Goal: Information Seeking & Learning: Learn about a topic

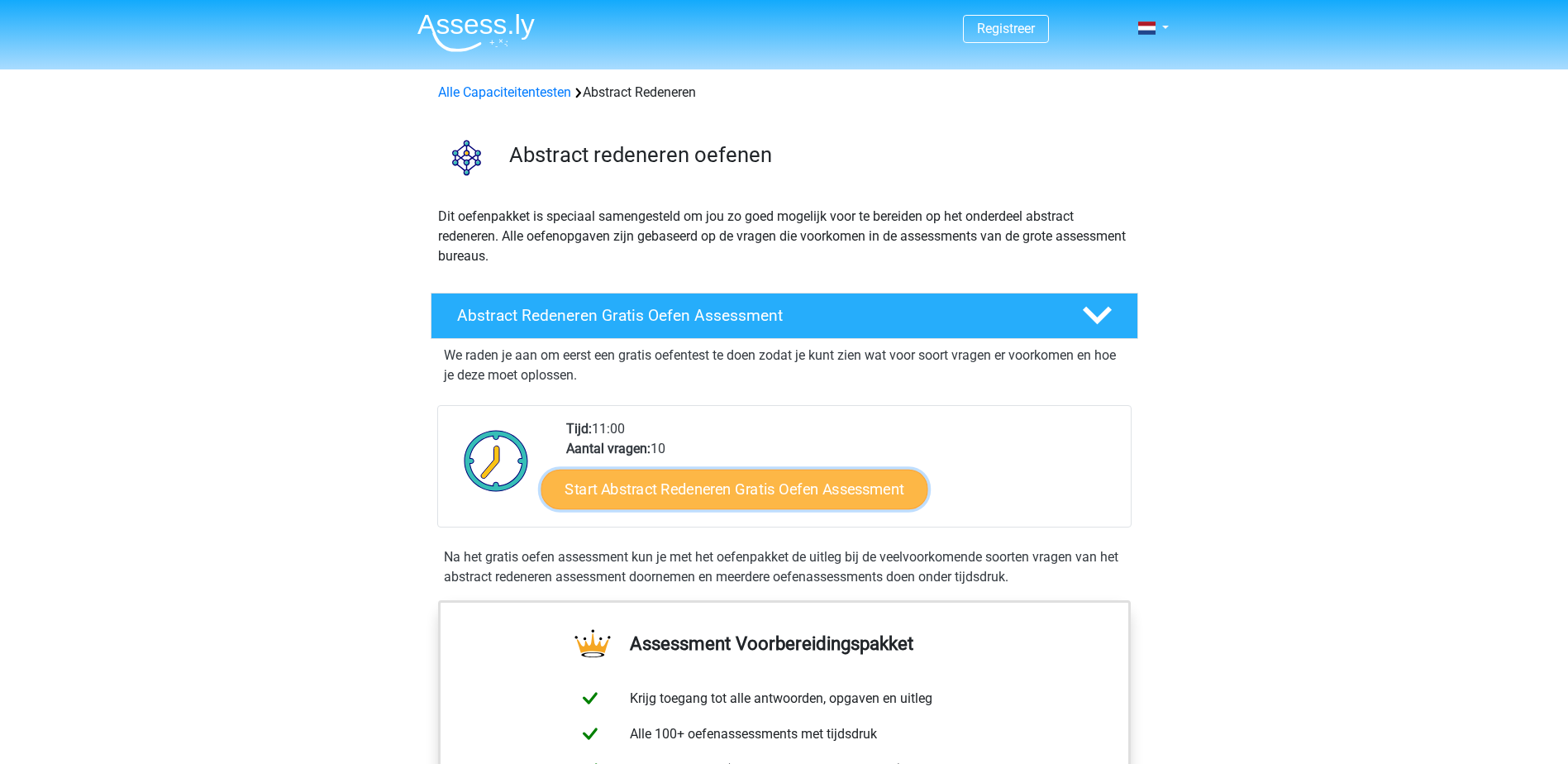
click at [690, 480] on link "Start Abstract Redeneren Gratis Oefen Assessment" at bounding box center [734, 488] width 387 height 39
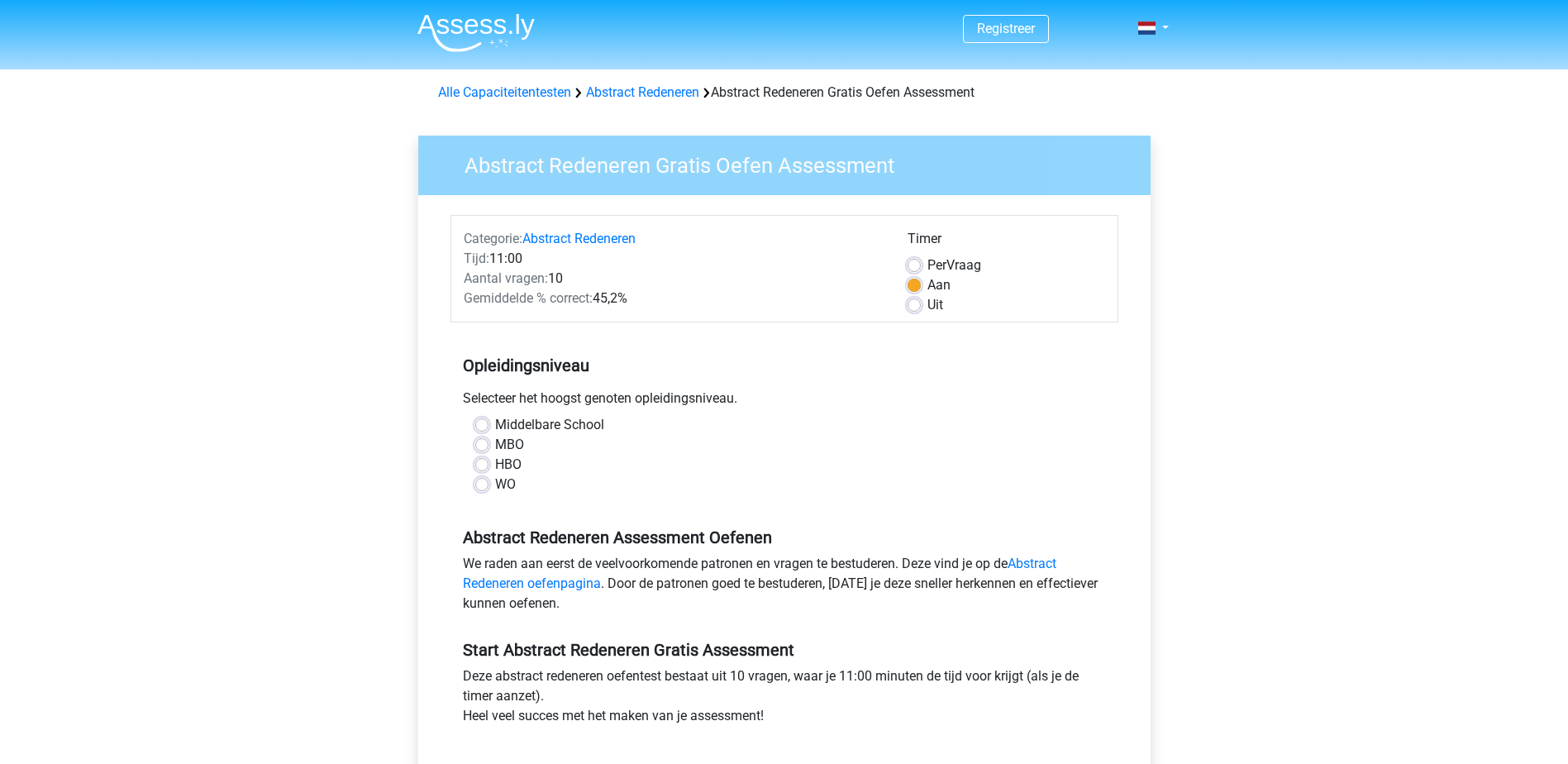
click at [564, 421] on label "Middelbare School" at bounding box center [550, 425] width 110 height 20
click at [489, 421] on input "Middelbare School" at bounding box center [481, 423] width 13 height 17
radio input "true"
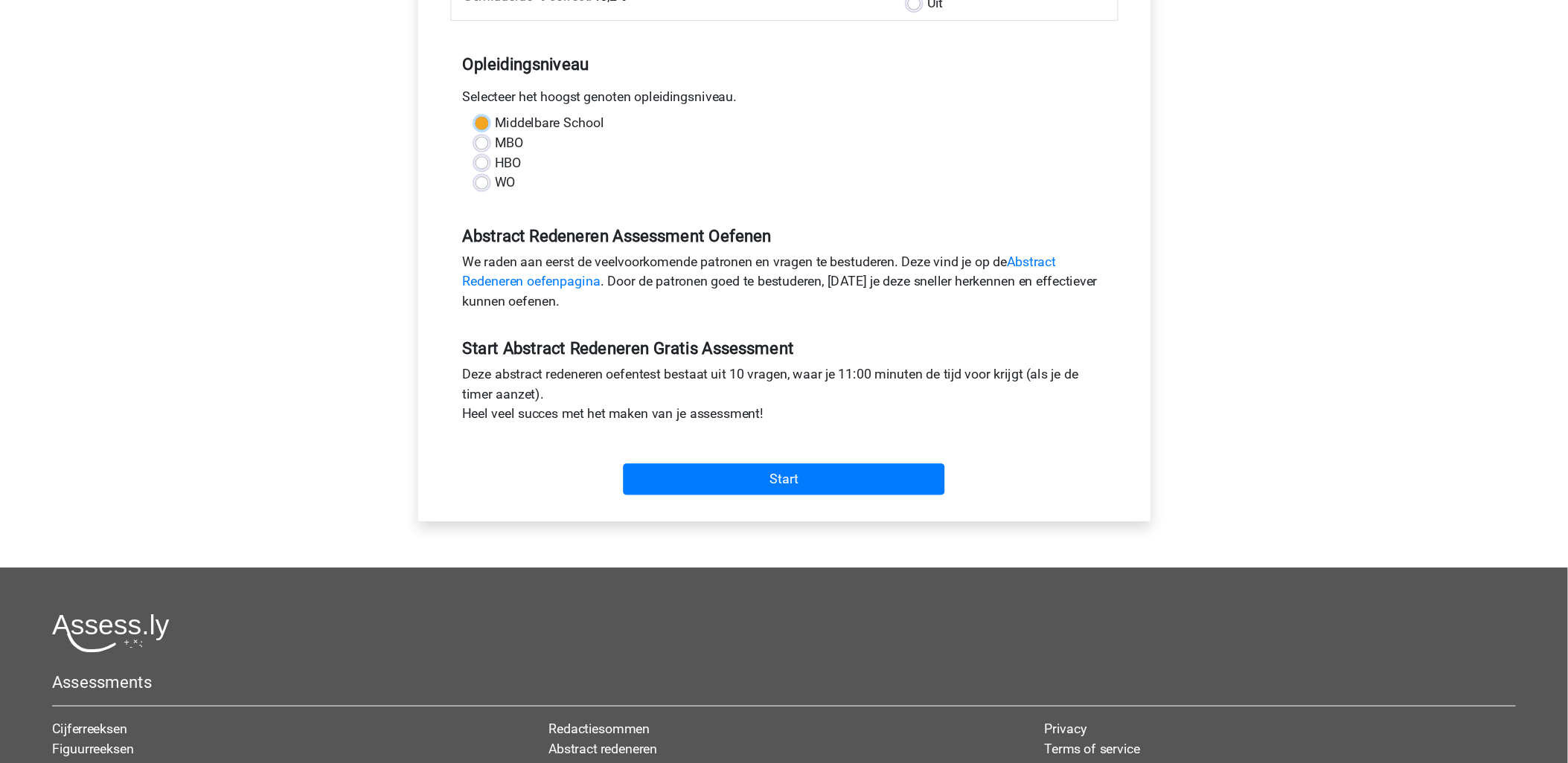
scroll to position [297, 0]
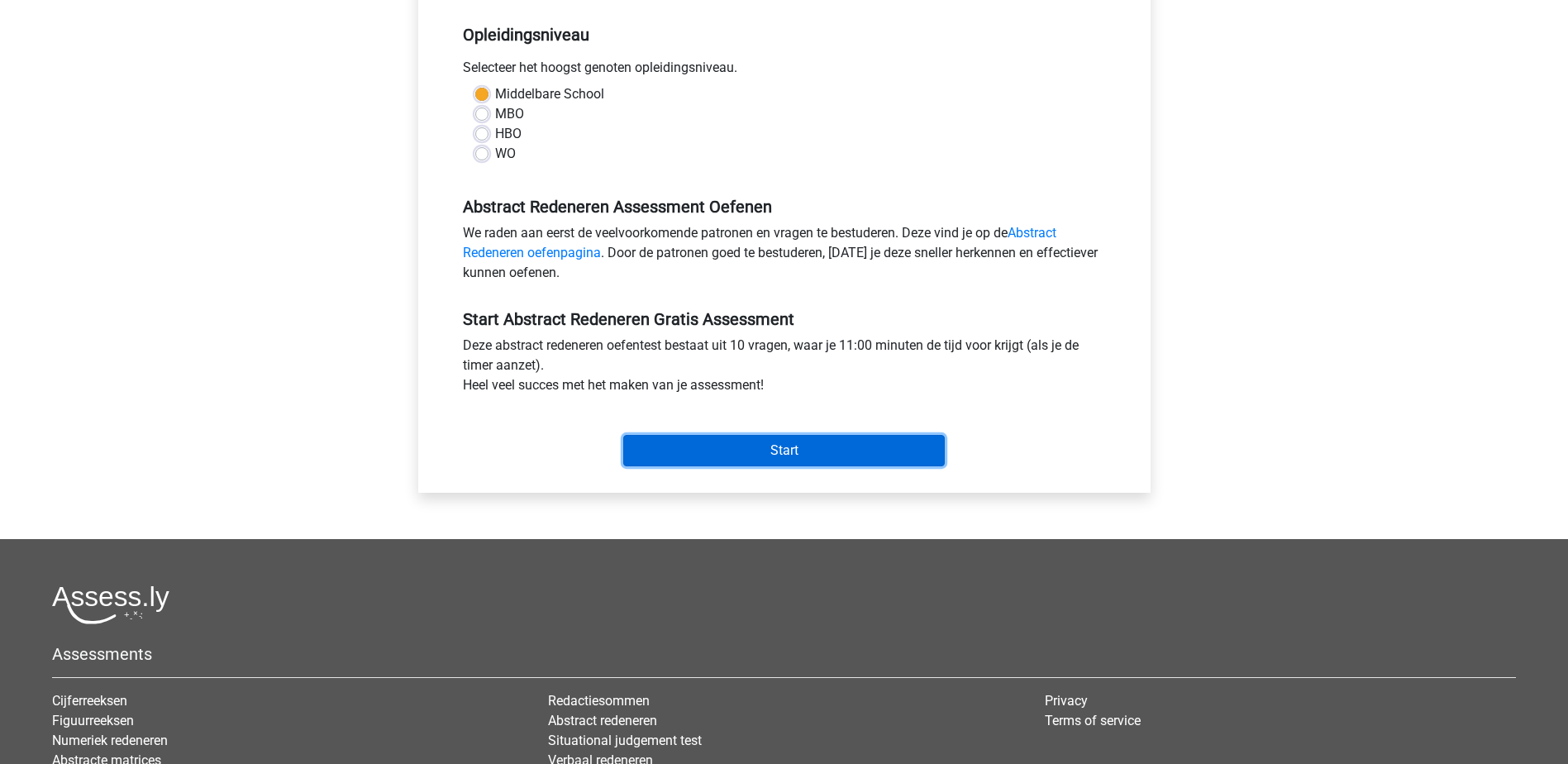
click at [825, 453] on input "Start" at bounding box center [784, 450] width 322 height 32
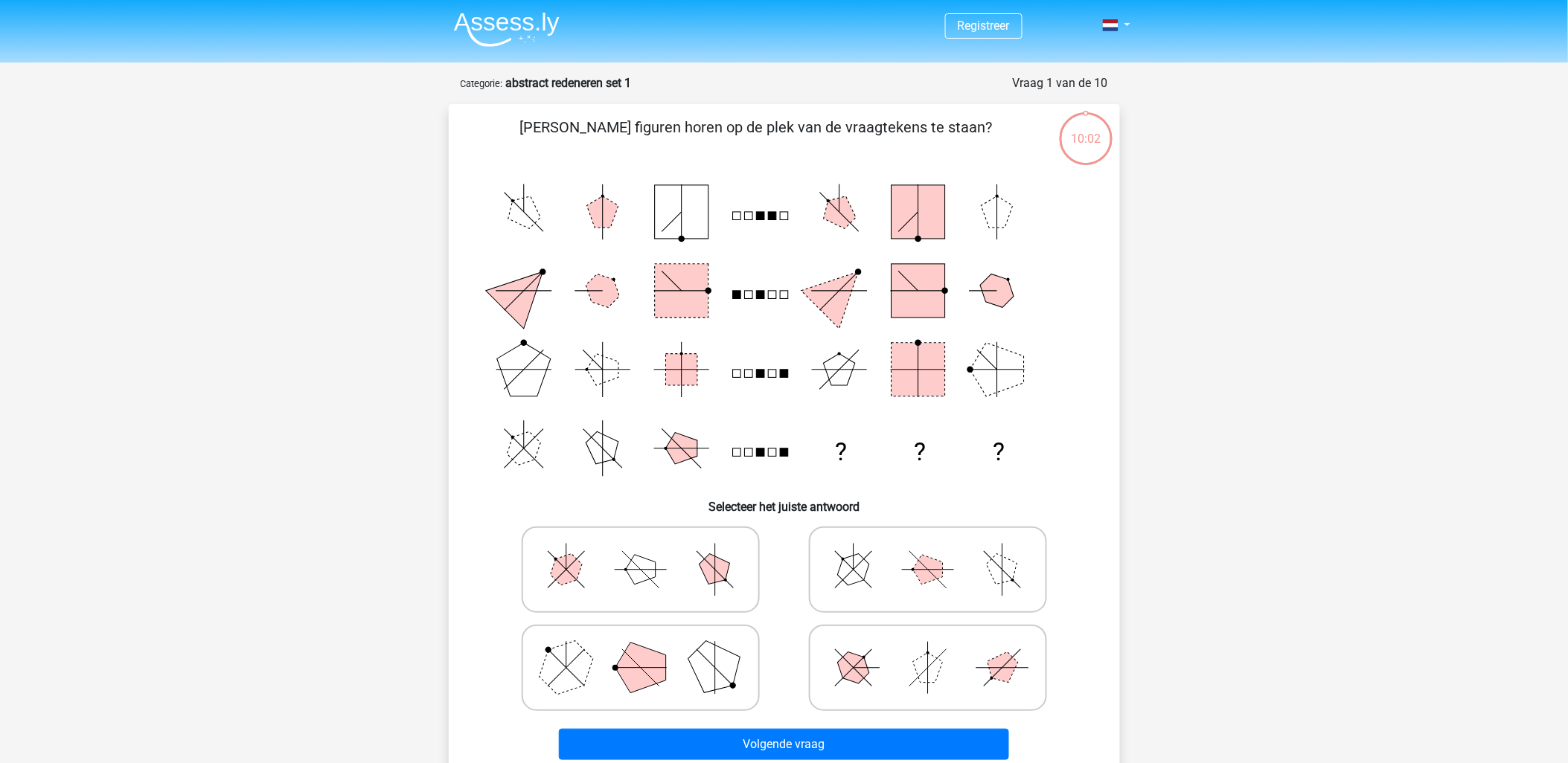
click at [923, 558] on polygon at bounding box center [928, 570] width 30 height 30
click at [928, 551] on input "radio" at bounding box center [932, 546] width 9 height 9
radio input "true"
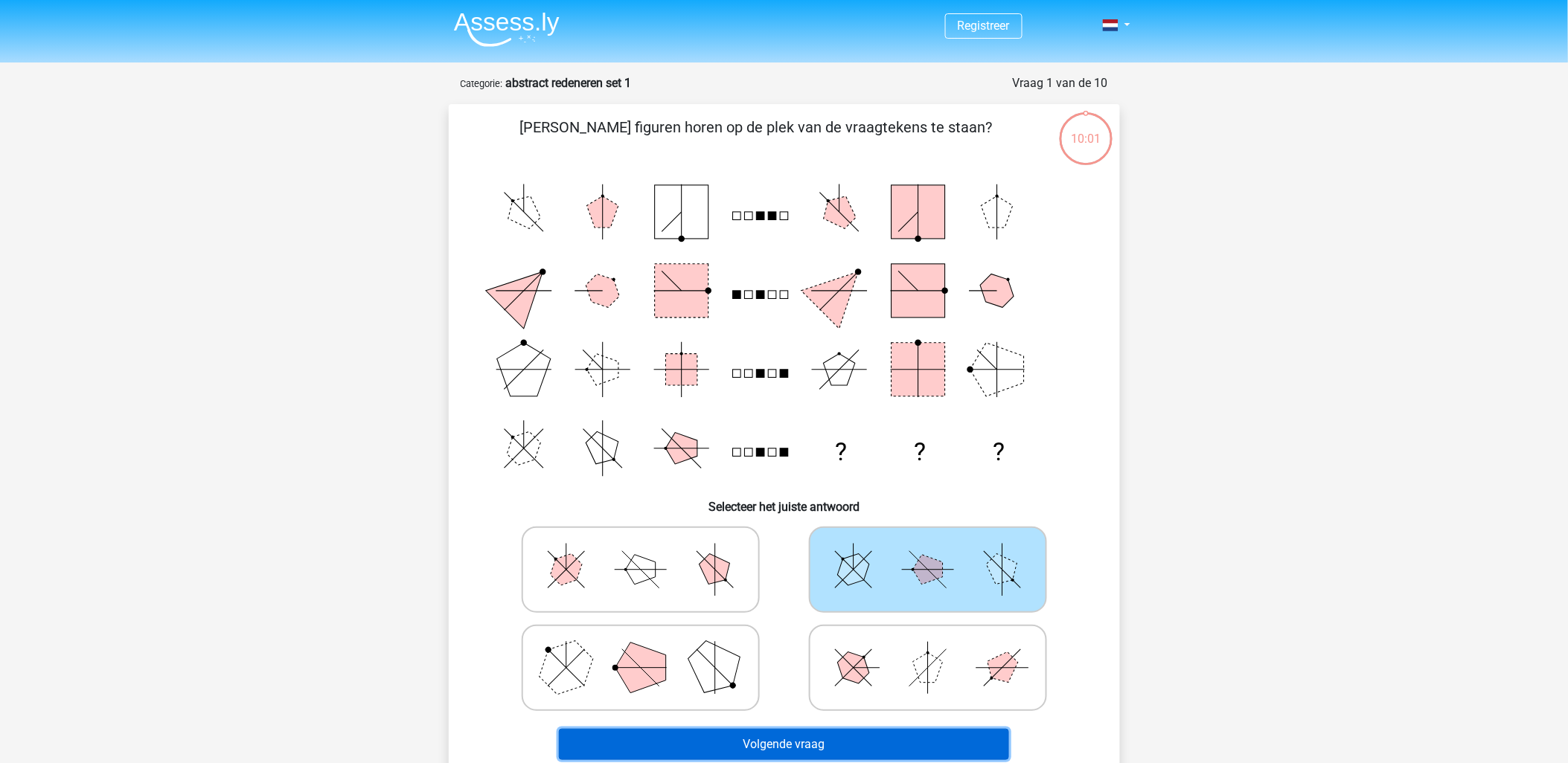
click at [761, 687] on button "Volgende vraag" at bounding box center [783, 744] width 450 height 32
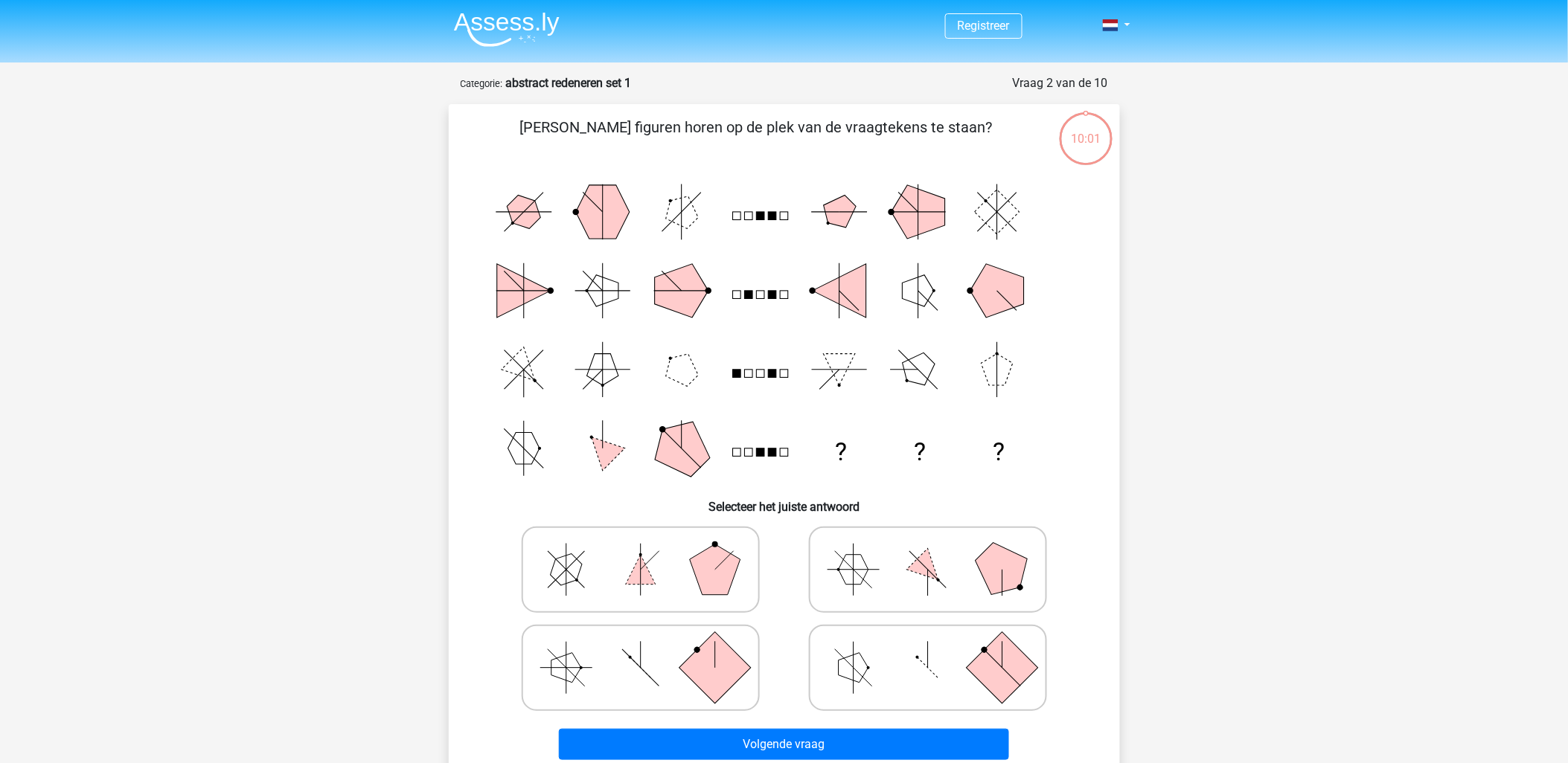
scroll to position [74, 0]
